Goal: Register for event/course

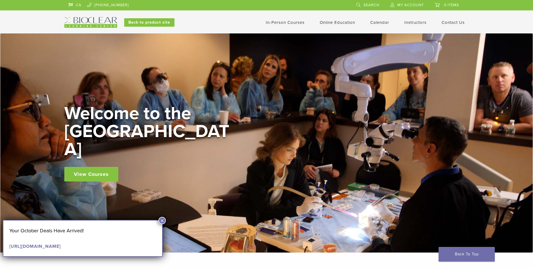
click at [161, 220] on button "×" at bounding box center [161, 220] width 7 height 7
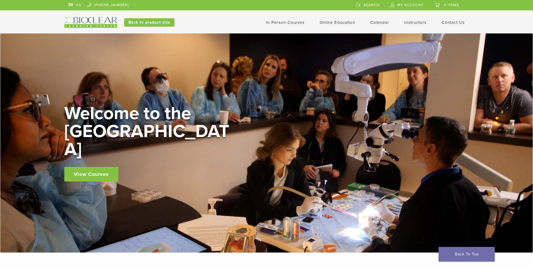
click at [292, 22] on link "In-Person Courses" at bounding box center [285, 22] width 39 height 5
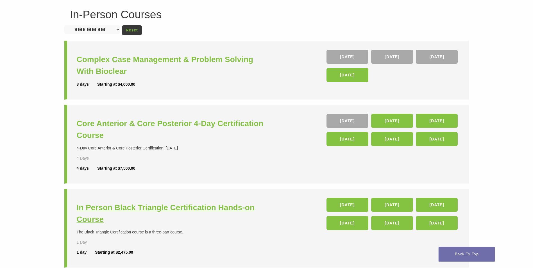
scroll to position [56, 0]
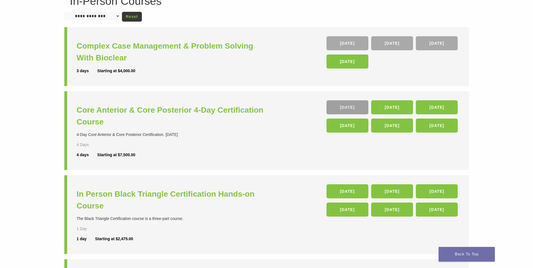
click at [350, 106] on link "05 Nov" at bounding box center [347, 107] width 42 height 14
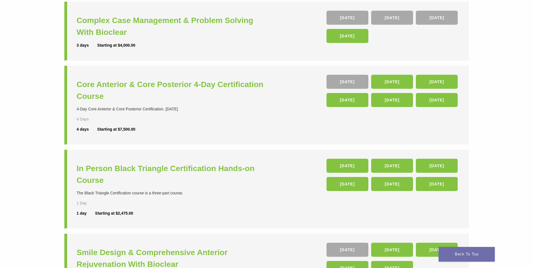
scroll to position [29, 0]
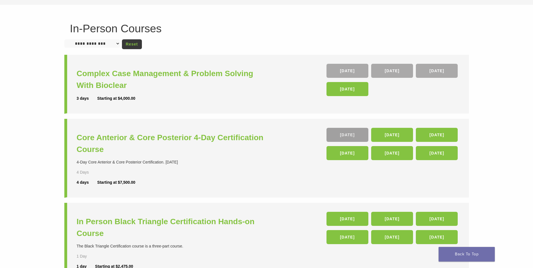
click at [338, 137] on link "[DATE]" at bounding box center [347, 135] width 42 height 14
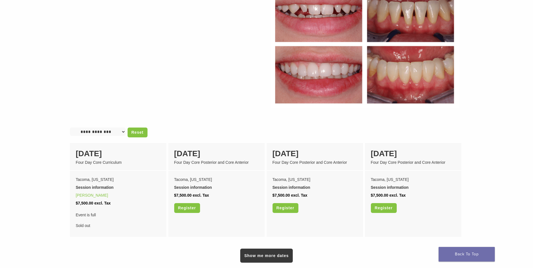
scroll to position [393, 0]
